Goal: Transaction & Acquisition: Purchase product/service

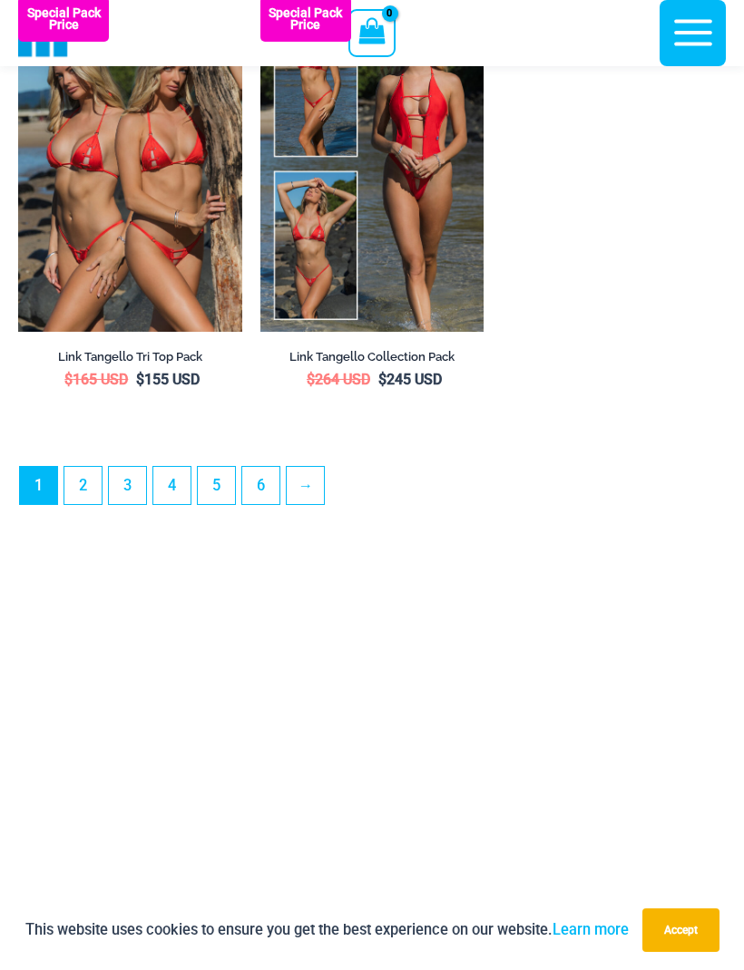
scroll to position [5651, 0]
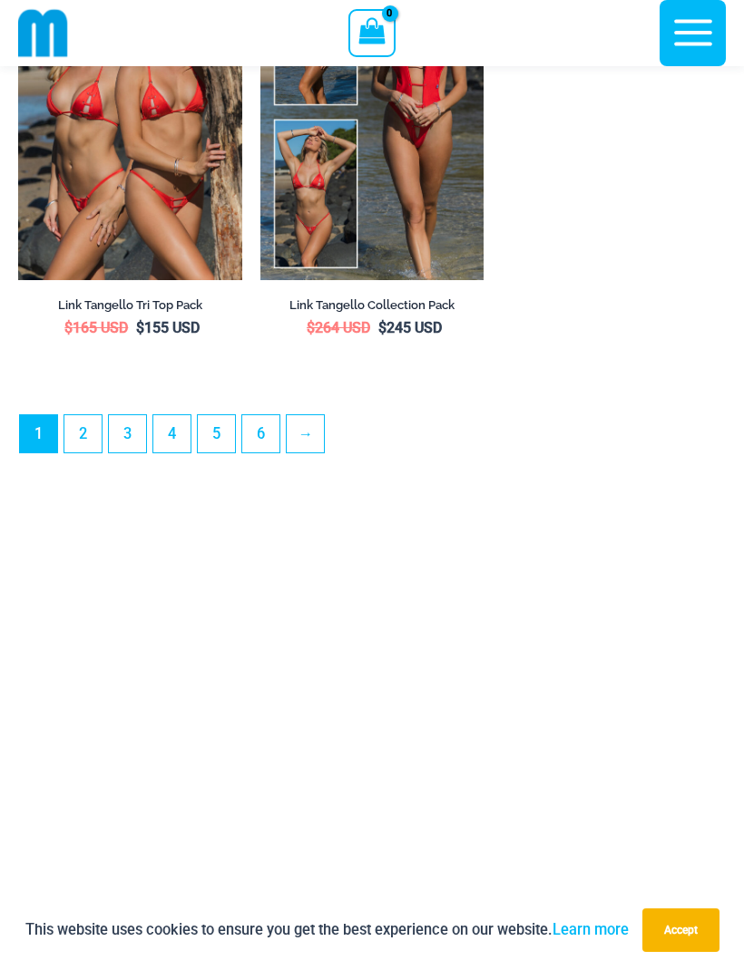
click at [87, 453] on link "2" at bounding box center [82, 433] width 37 height 37
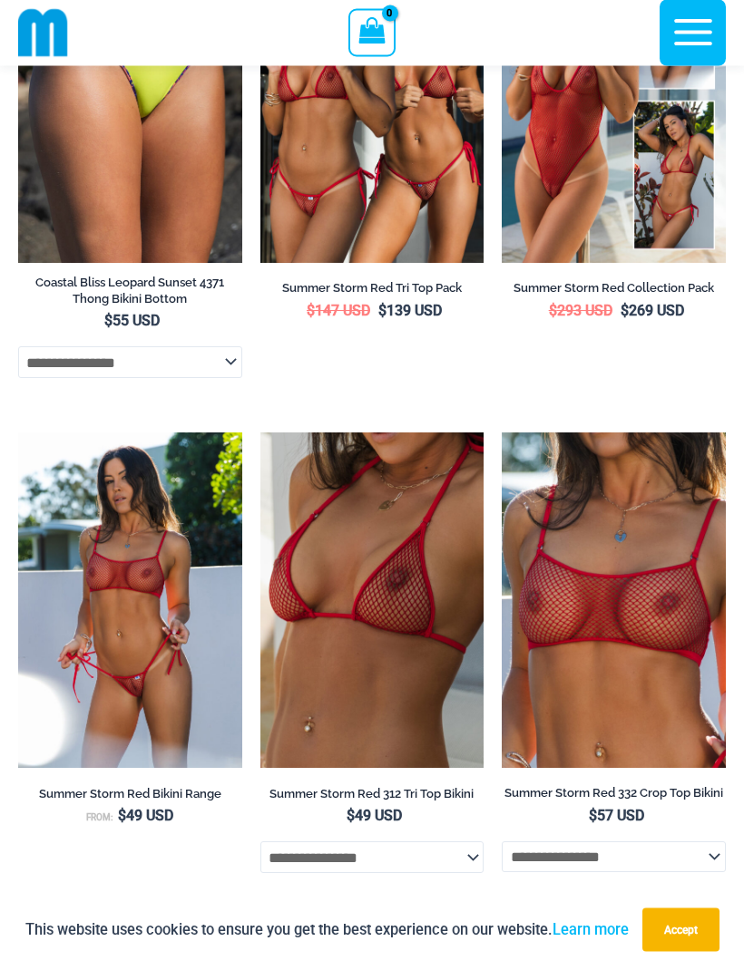
scroll to position [1760, 0]
click at [18, 433] on img at bounding box center [18, 433] width 0 height 0
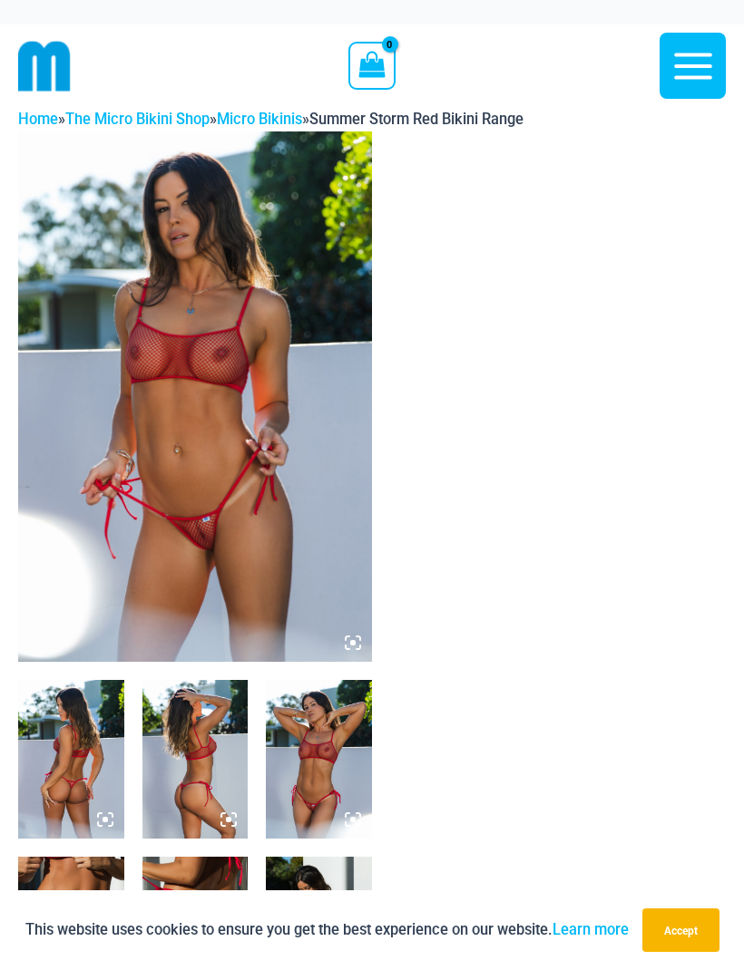
click at [236, 505] on img at bounding box center [195, 397] width 354 height 531
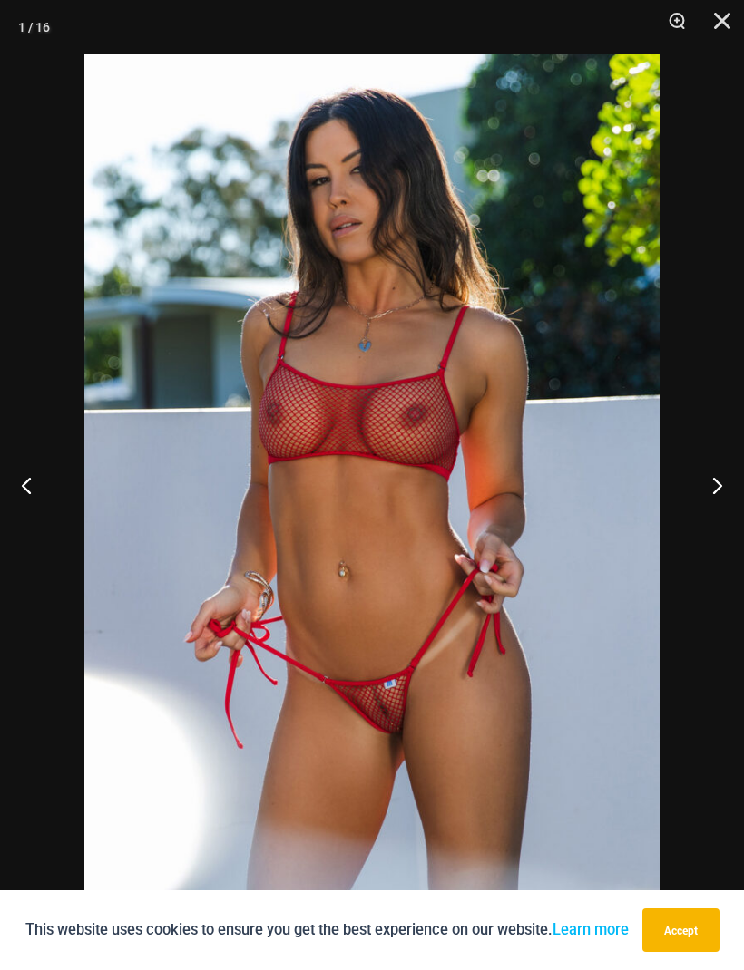
click at [692, 941] on button "Accept" at bounding box center [680, 931] width 77 height 44
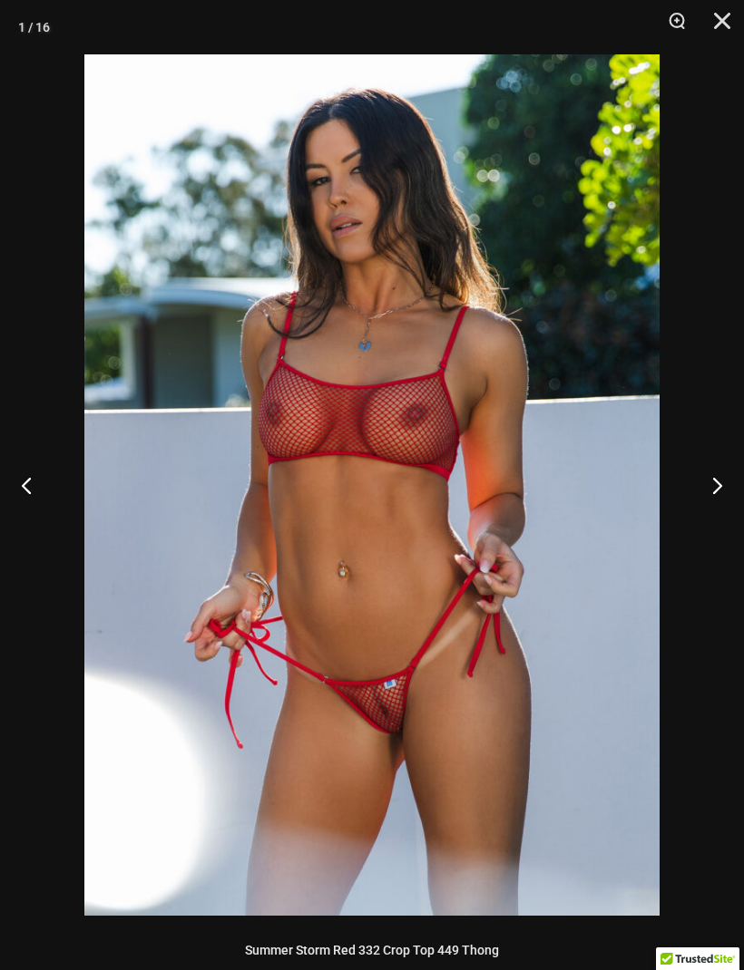
click at [735, 492] on button "Next" at bounding box center [710, 485] width 68 height 91
